Goal: Transaction & Acquisition: Book appointment/travel/reservation

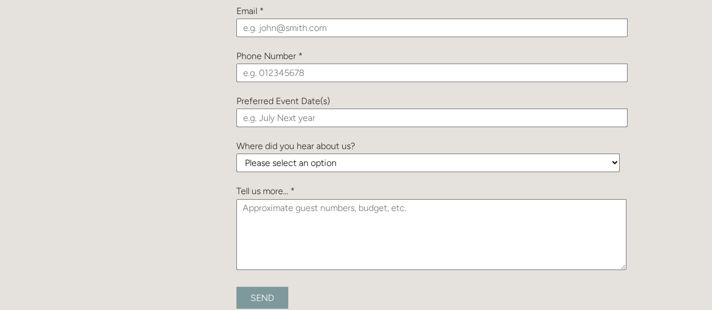
scroll to position [1366, 0]
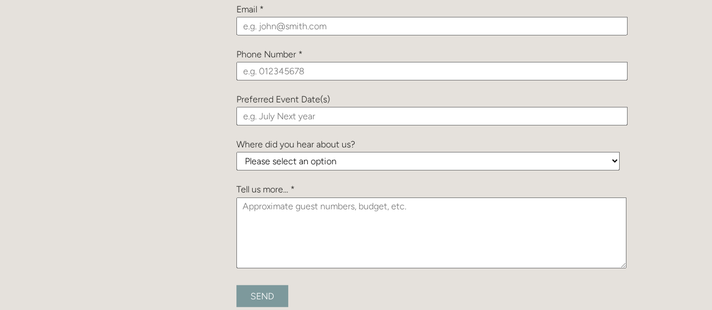
click at [320, 164] on select "Please select an option Been a Guest at the Venue Bridebook Guides for Brides H…" at bounding box center [428, 161] width 383 height 19
select select "iaPHfnB6YEyqaHrSq"
click at [237, 153] on select "Please select an option Been a Guest at the Venue Bridebook Guides for Brides H…" at bounding box center [428, 161] width 383 height 19
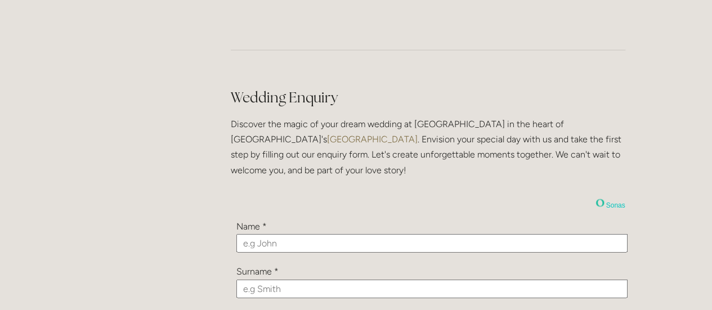
scroll to position [1056, 0]
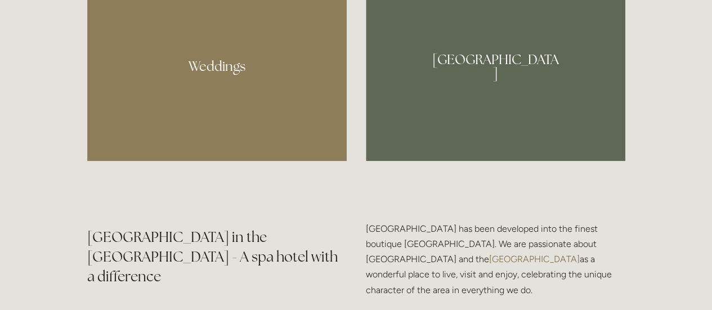
scroll to position [1067, 0]
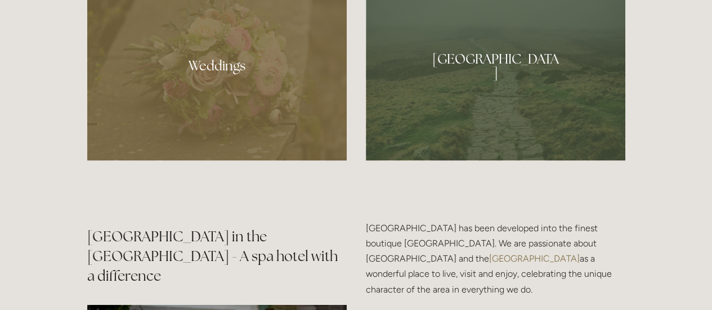
click at [246, 82] on div at bounding box center [217, 61] width 260 height 199
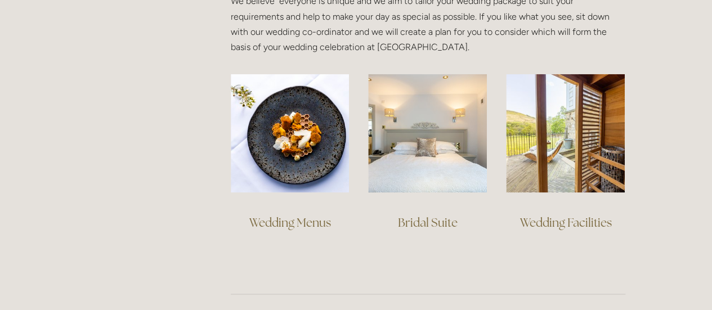
scroll to position [817, 0]
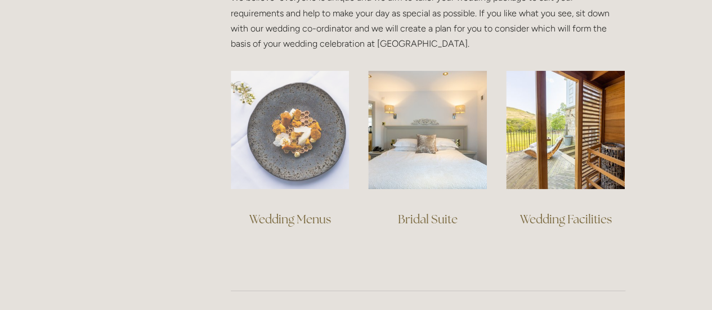
click at [309, 158] on img at bounding box center [290, 129] width 119 height 119
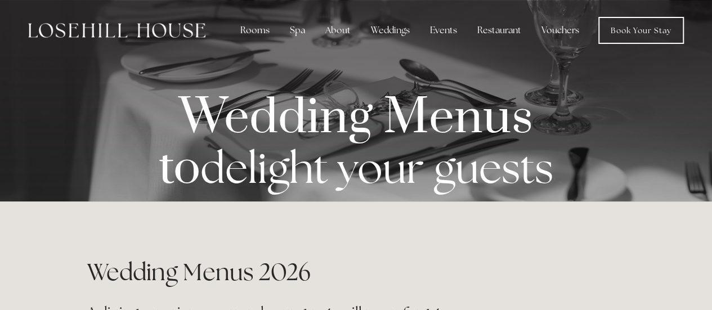
click at [83, 30] on img at bounding box center [116, 30] width 177 height 15
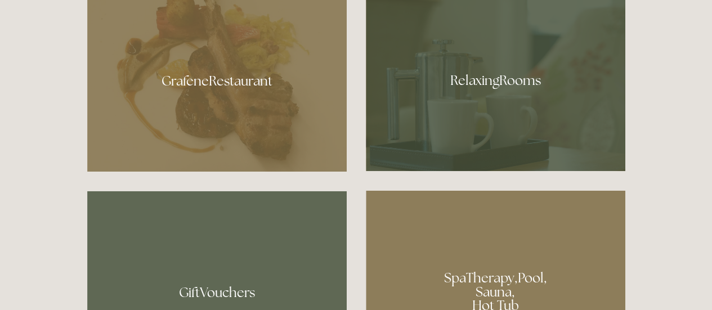
scroll to position [641, 0]
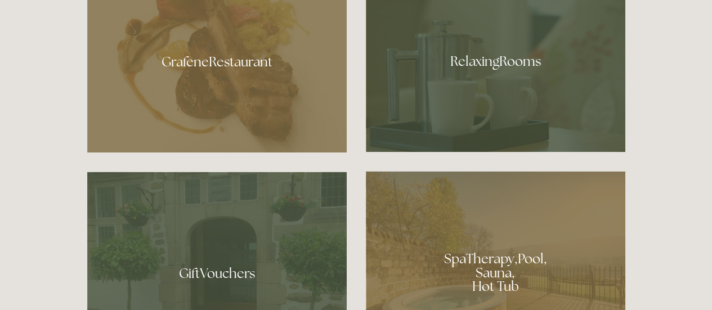
click at [530, 76] on div at bounding box center [496, 57] width 260 height 189
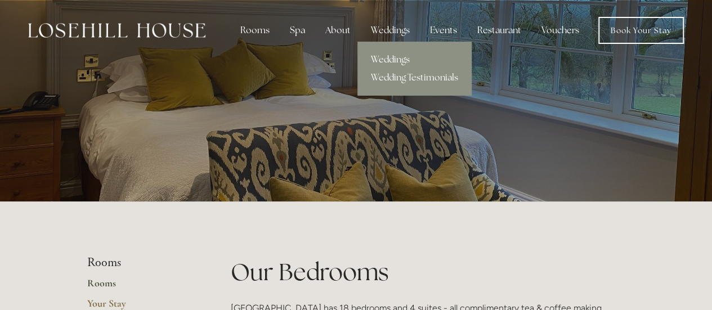
click at [398, 65] on link "Weddings" at bounding box center [415, 60] width 114 height 18
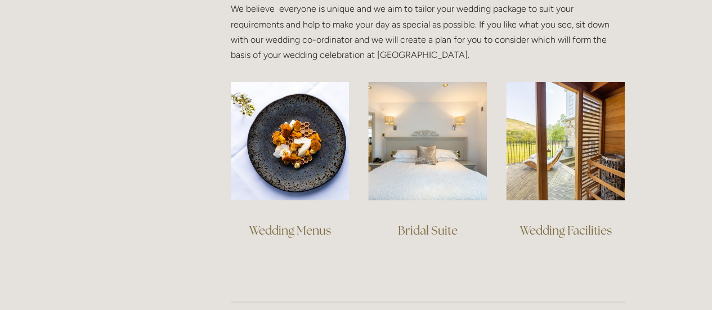
scroll to position [805, 0]
